Goal: Find specific page/section: Find specific page/section

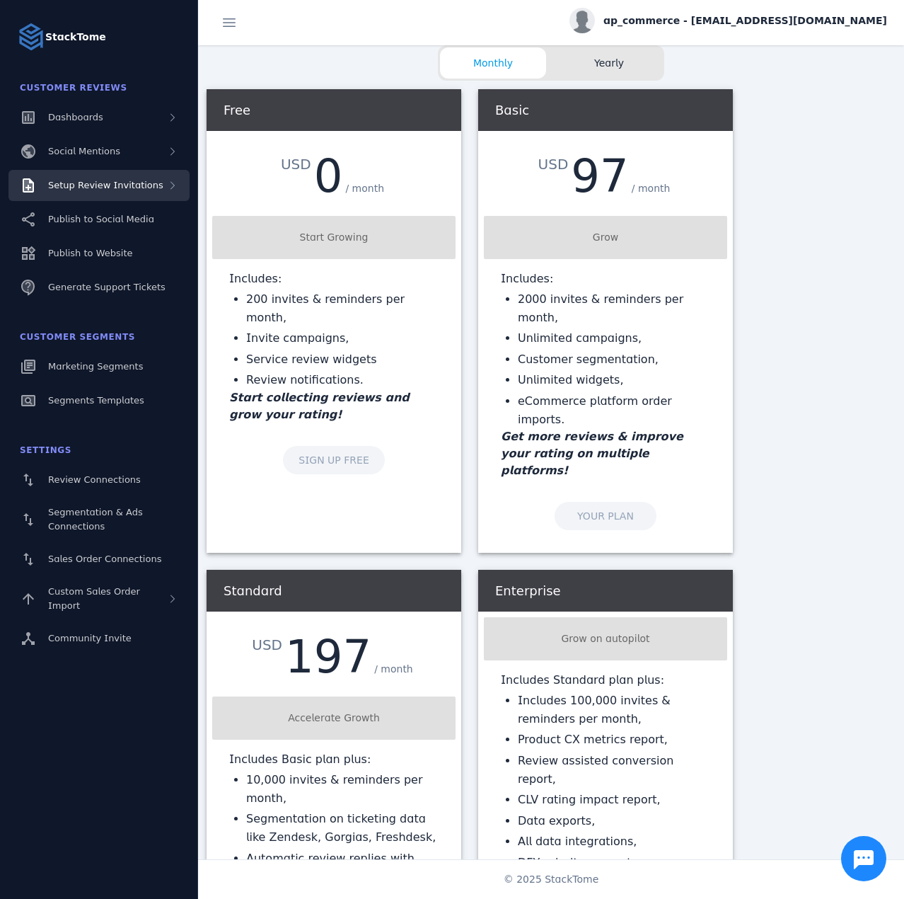
click at [88, 192] on div "Setup Review Invitations" at bounding box center [98, 185] width 181 height 31
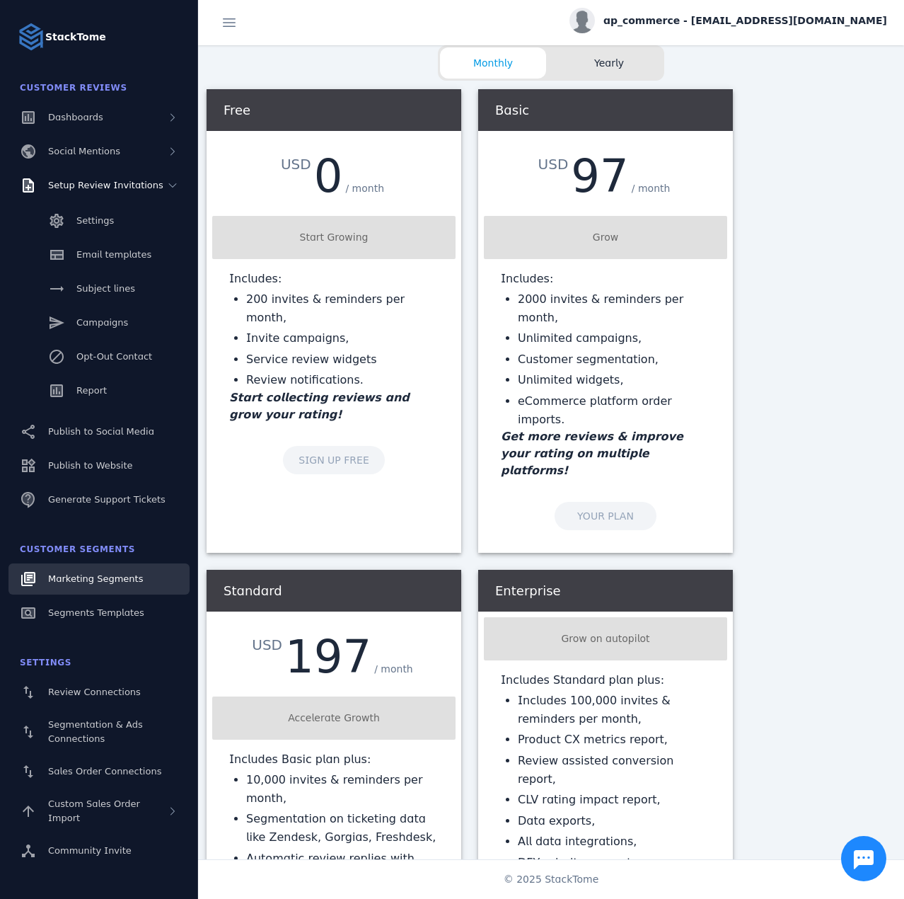
click at [93, 584] on div "Marketing Segments" at bounding box center [95, 579] width 95 height 14
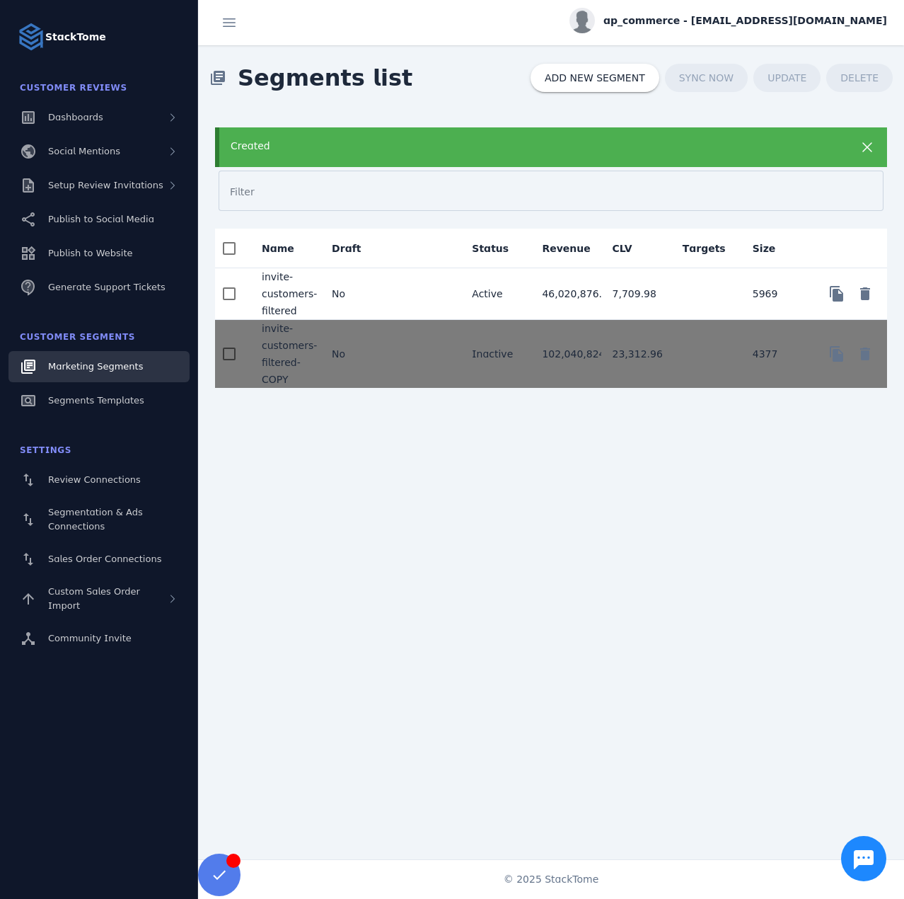
click at [340, 290] on mat-cell "No" at bounding box center [355, 294] width 70 height 52
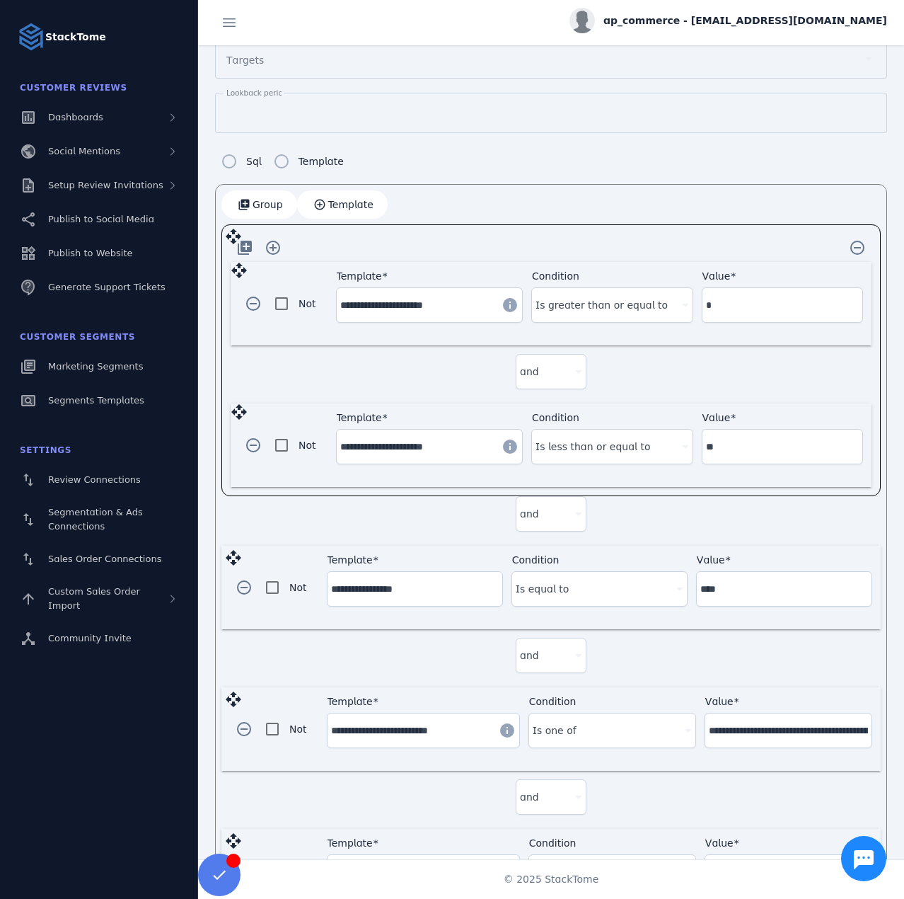
scroll to position [283, 0]
